Goal: Transaction & Acquisition: Purchase product/service

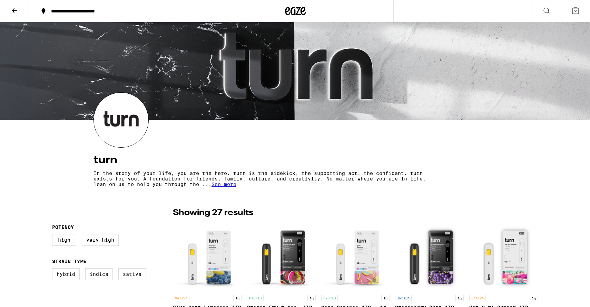
click at [109, 12] on div "**********" at bounding box center [117, 11] width 139 height 5
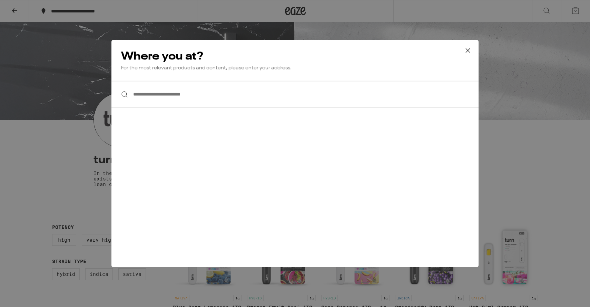
click at [162, 96] on input "**********" at bounding box center [295, 94] width 367 height 27
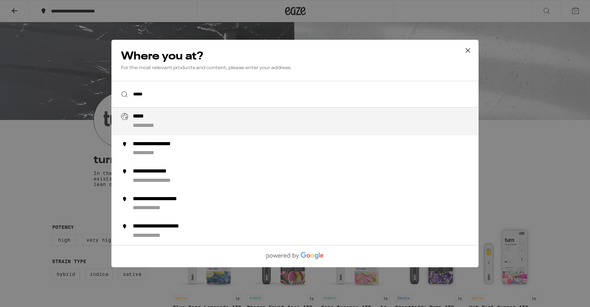
click at [158, 118] on div "**********" at bounding box center [309, 121] width 352 height 17
type input "**********"
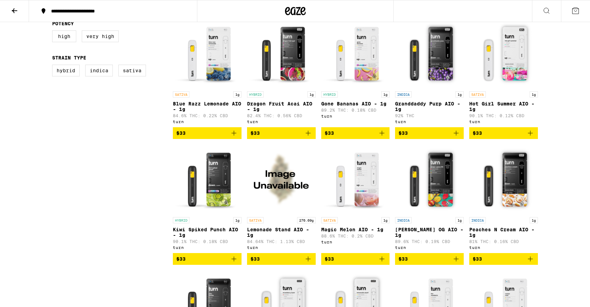
scroll to position [212, 0]
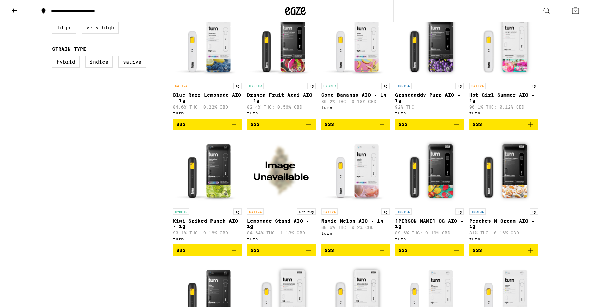
click at [100, 26] on label "Very High" at bounding box center [100, 28] width 37 height 12
click at [54, 23] on input "Very High" at bounding box center [54, 23] width 0 height 0
checkbox input "true"
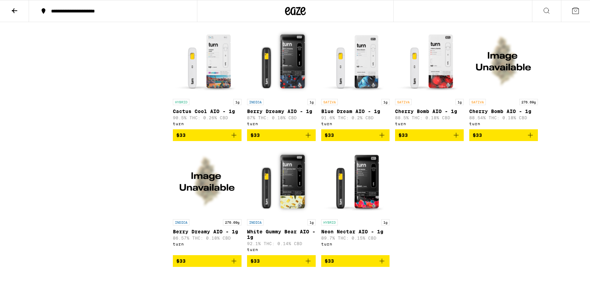
scroll to position [448, 0]
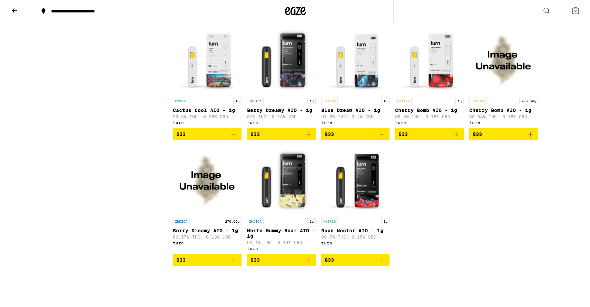
click at [280, 179] on img "Open page for White Gummy Bear AIO - 1g from turn" at bounding box center [281, 179] width 69 height 69
click at [281, 186] on img "Open page for White Gummy Bear AIO - 1g from turn" at bounding box center [281, 179] width 69 height 69
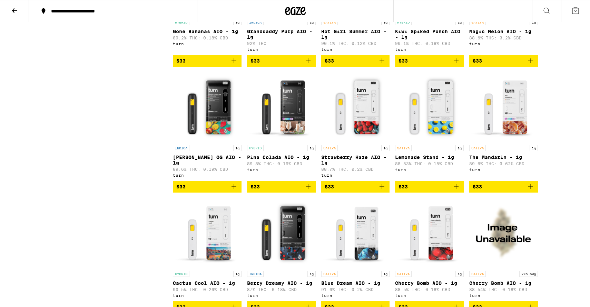
scroll to position [272, 0]
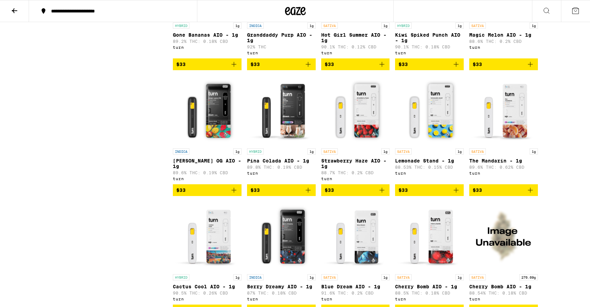
click at [352, 119] on img "Open page for Strawberry Haze AIO - 1g from turn" at bounding box center [355, 110] width 69 height 69
click at [366, 114] on img "Open page for Strawberry Haze AIO - 1g from turn" at bounding box center [355, 110] width 69 height 69
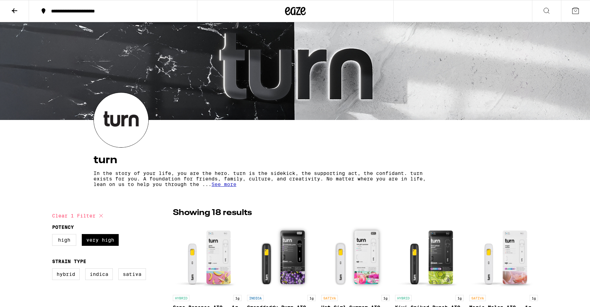
click at [66, 231] on fieldset "Potency High Very High" at bounding box center [112, 237] width 121 height 27
click at [64, 238] on label "High" at bounding box center [64, 240] width 24 height 12
click at [54, 235] on input "High" at bounding box center [54, 235] width 0 height 0
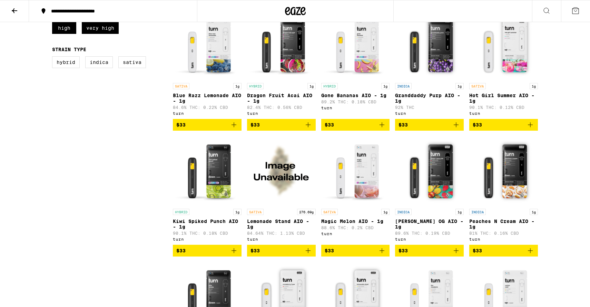
scroll to position [218, 0]
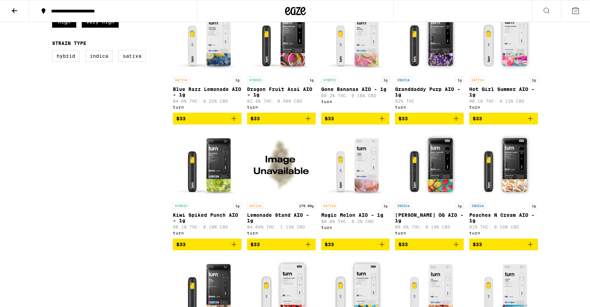
checkbox input "false"
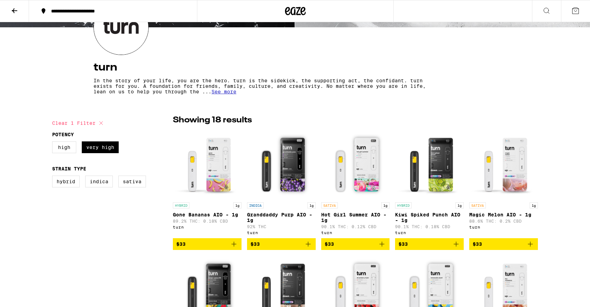
scroll to position [95, 0]
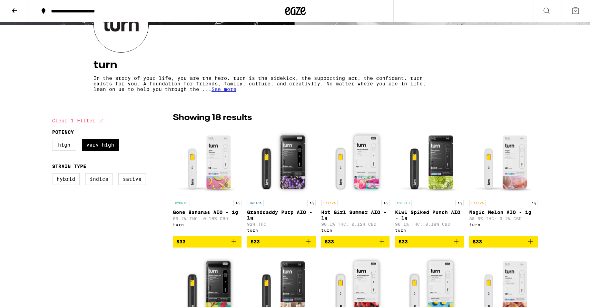
click at [104, 183] on label "Indica" at bounding box center [99, 179] width 28 height 12
click at [54, 174] on input "Indica" at bounding box center [54, 174] width 0 height 0
checkbox input "true"
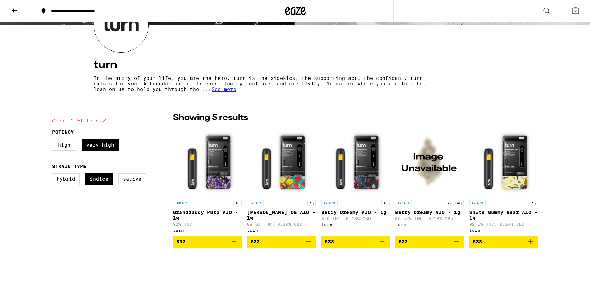
click at [216, 178] on img "Open page for Granddaddy Purp AIO - 1g from turn" at bounding box center [207, 161] width 69 height 69
click at [311, 137] on img "Open page for Mango Guava OG AIO - 1g from turn" at bounding box center [281, 161] width 69 height 69
click at [364, 151] on img "Open page for Berry Dreamy AIO - 1g from turn" at bounding box center [355, 161] width 69 height 69
click at [59, 182] on label "Hybrid" at bounding box center [66, 179] width 28 height 12
click at [54, 174] on input "Hybrid" at bounding box center [54, 174] width 0 height 0
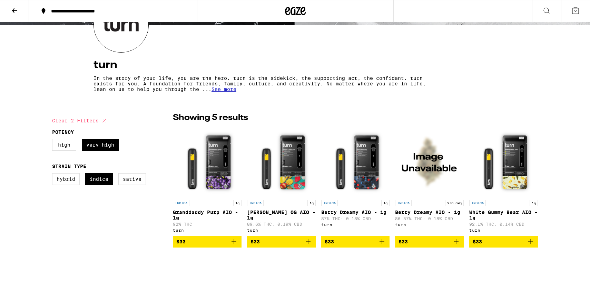
checkbox input "true"
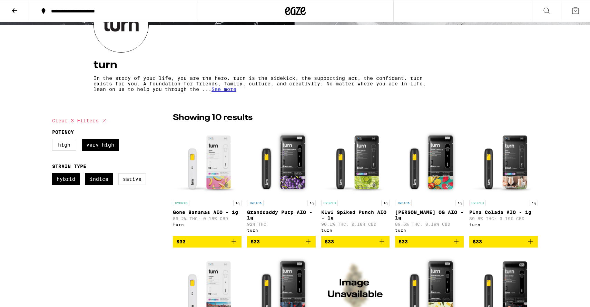
click at [99, 169] on fieldset "Strain Type Hybrid Indica Sativa" at bounding box center [112, 176] width 121 height 27
click at [95, 183] on label "Indica" at bounding box center [99, 179] width 28 height 12
click at [54, 174] on input "Indica" at bounding box center [54, 174] width 0 height 0
checkbox input "false"
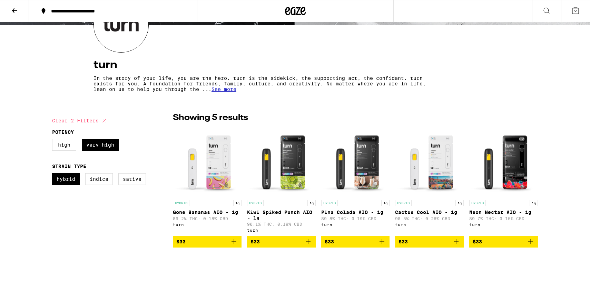
click at [195, 162] on img "Open page for Gone Bananas AIO - 1g from turn" at bounding box center [207, 161] width 69 height 69
click at [280, 176] on img "Open page for Kiwi Spiked Punch AIO - 1g from turn" at bounding box center [281, 161] width 69 height 69
click at [376, 172] on img "Open page for Pina Colada AIO - 1g from turn" at bounding box center [355, 161] width 69 height 69
click at [406, 170] on img "Open page for Cactus Cool AIO - 1g from turn" at bounding box center [429, 161] width 69 height 69
click at [56, 183] on label "Hybrid" at bounding box center [66, 179] width 28 height 12
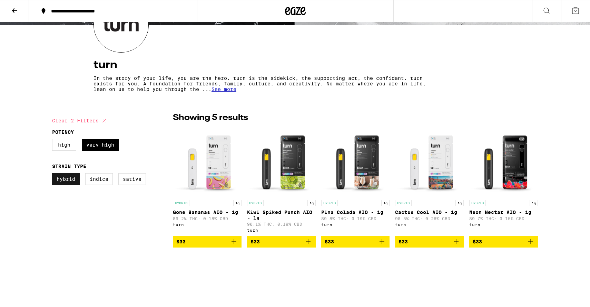
click at [54, 174] on input "Hybrid" at bounding box center [54, 174] width 0 height 0
checkbox input "false"
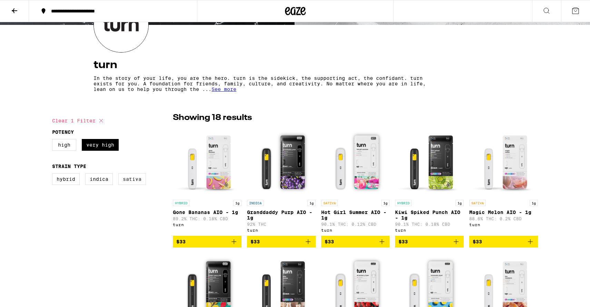
click at [135, 184] on label "Sativa" at bounding box center [132, 179] width 28 height 12
click at [54, 174] on input "Sativa" at bounding box center [54, 174] width 0 height 0
checkbox input "true"
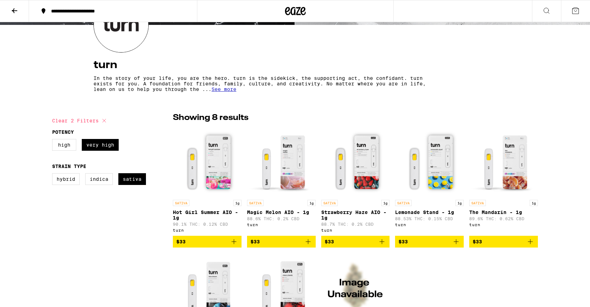
click at [185, 171] on img "Open page for Hot Girl Summer AIO - 1g from turn" at bounding box center [207, 161] width 69 height 69
click at [279, 164] on img "Open page for Magic Melon AIO - 1g from turn" at bounding box center [281, 161] width 69 height 69
click at [343, 175] on img "Open page for Strawberry Haze AIO - 1g from turn" at bounding box center [355, 161] width 69 height 69
click at [419, 166] on img "Open page for Lemonade Stand - 1g from turn" at bounding box center [429, 161] width 69 height 69
